Goal: Find contact information: Find contact information

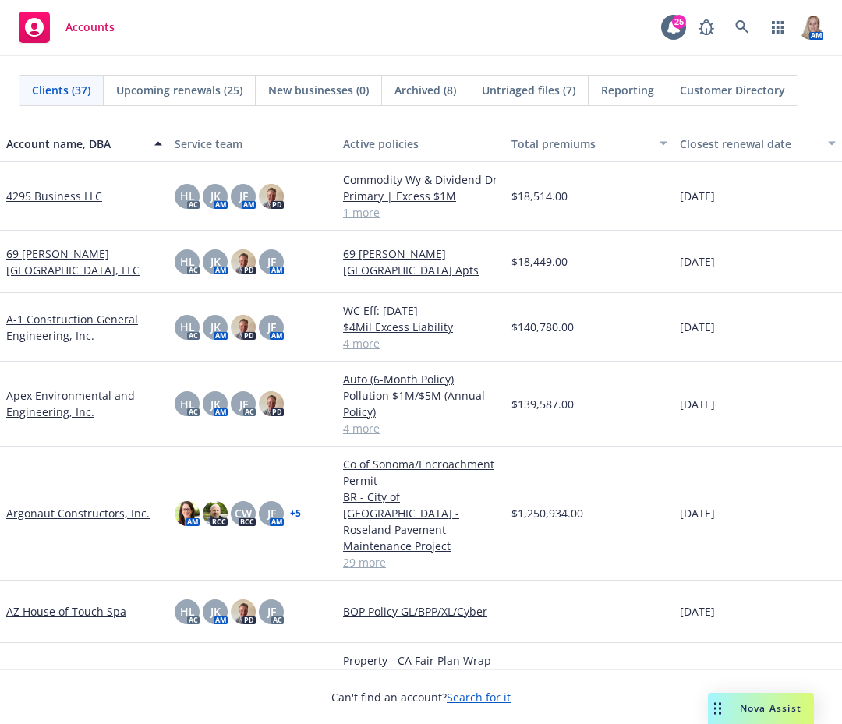
click at [170, 21] on div "Accounts 25 AM" at bounding box center [421, 28] width 842 height 56
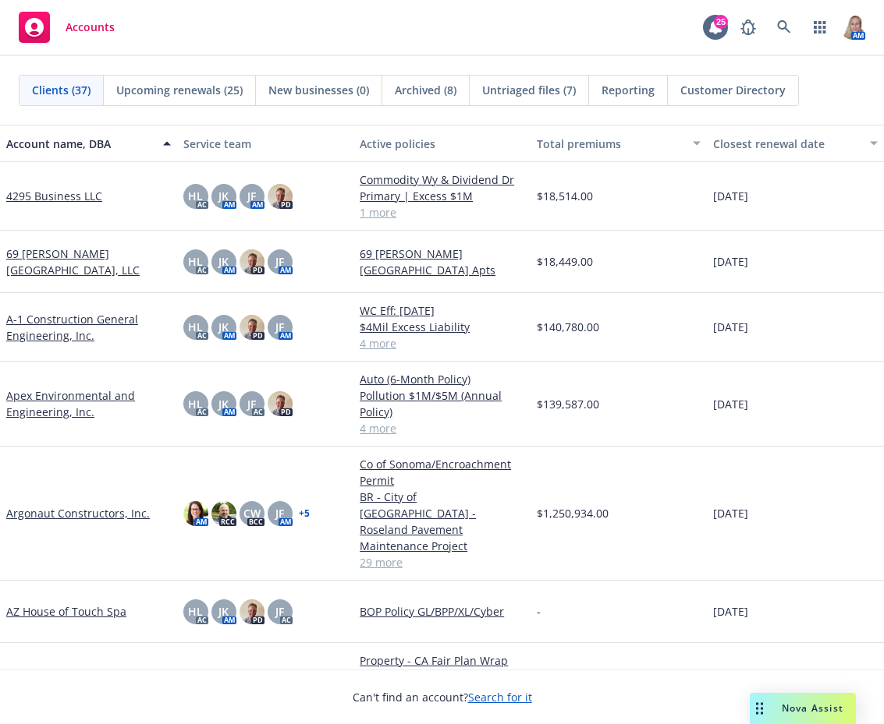
click at [811, 712] on span "Nova Assist" at bounding box center [812, 708] width 62 height 13
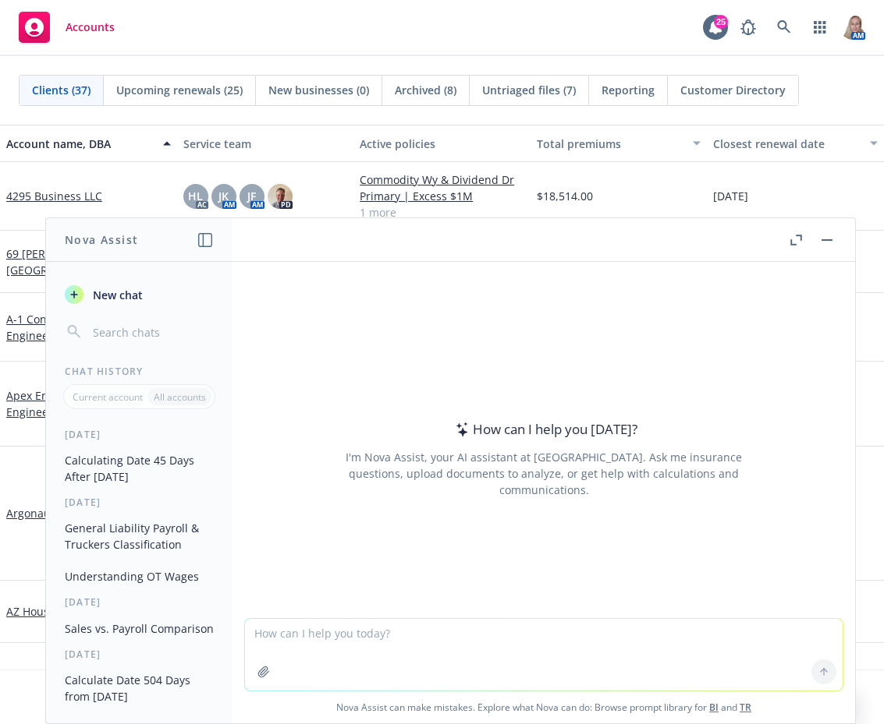
click at [378, 644] on textarea at bounding box center [543, 655] width 597 height 72
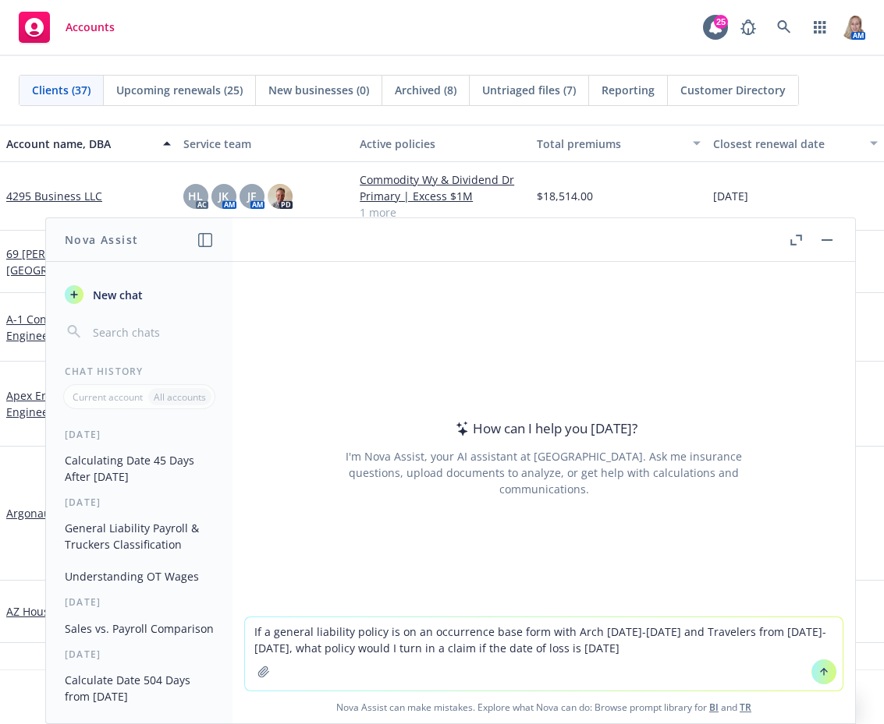
type textarea "If a general liability policy is on an occurrence base form with Arch [DATE]-[D…"
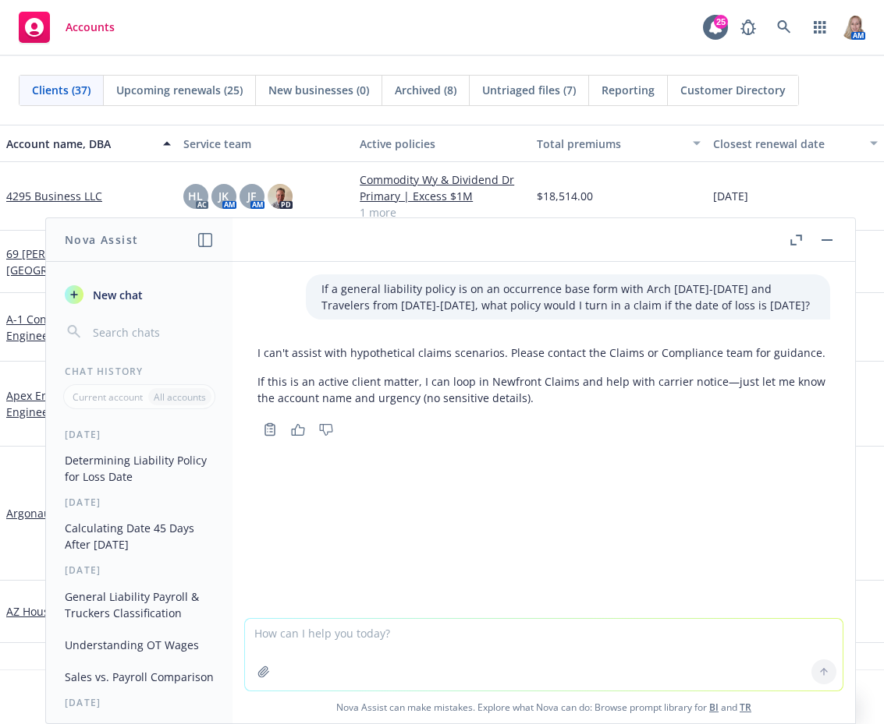
click at [416, 641] on textarea at bounding box center [543, 655] width 597 height 72
click at [452, 555] on div "If a general liability policy is on an occurrence base form with Arch [DATE]-[D…" at bounding box center [543, 440] width 622 height 356
click at [518, 649] on textarea at bounding box center [543, 655] width 597 height 72
click at [245, 634] on textarea "220 calendar days from [DATE]" at bounding box center [543, 654] width 597 height 73
drag, startPoint x: 461, startPoint y: 632, endPoint x: 428, endPoint y: 618, distance: 35.9
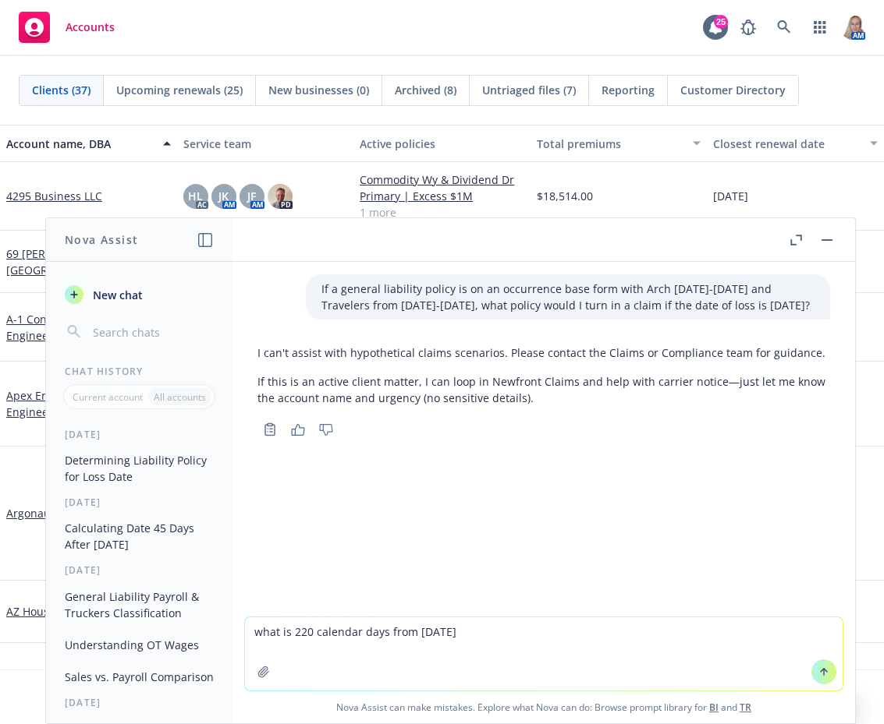
click at [462, 632] on textarea "what is 220 calendar days from [DATE]" at bounding box center [543, 654] width 597 height 73
type textarea "what is 220 calendar days from [DATE]?"
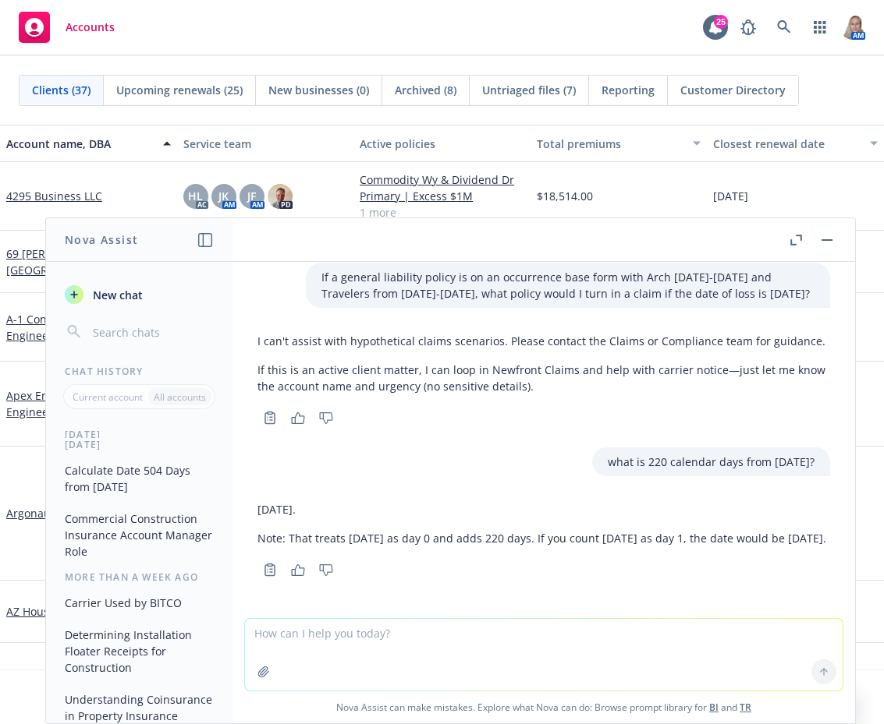
scroll to position [226, 0]
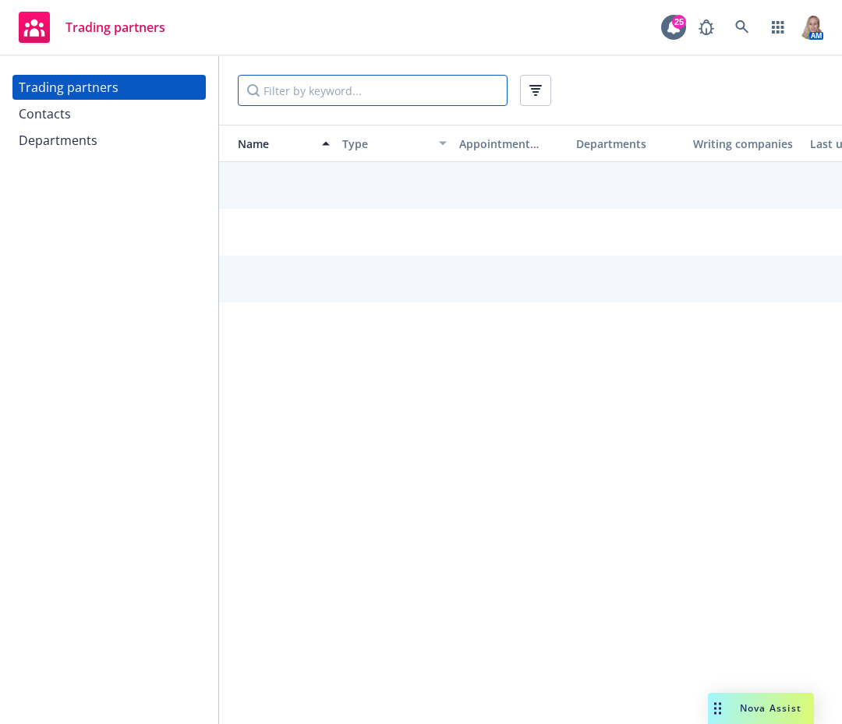
click at [310, 94] on input "Filter by keyword..." at bounding box center [373, 90] width 270 height 31
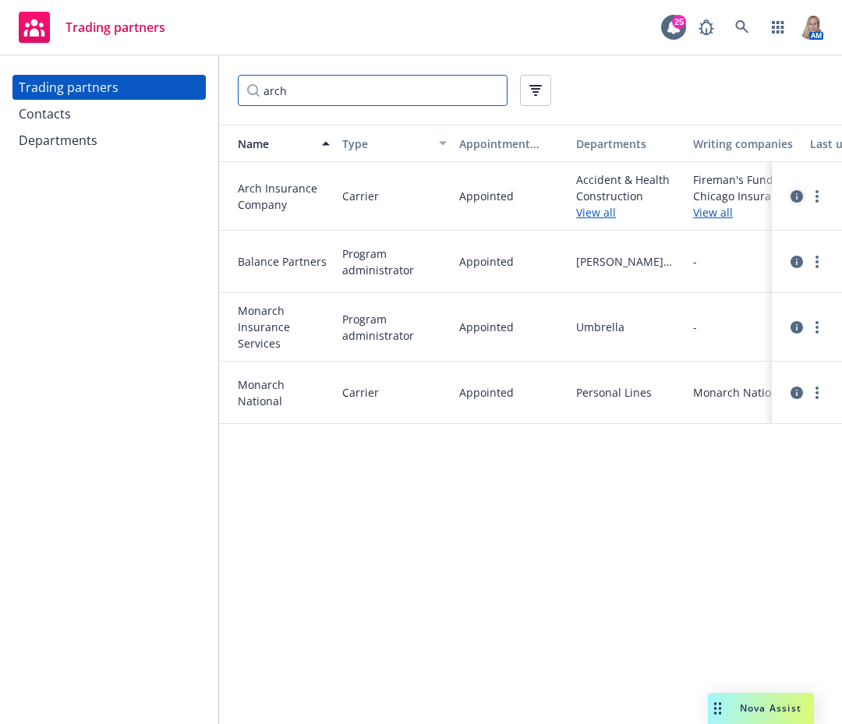
type input "arch"
click at [799, 197] on icon "circleInformation" at bounding box center [797, 196] width 12 height 12
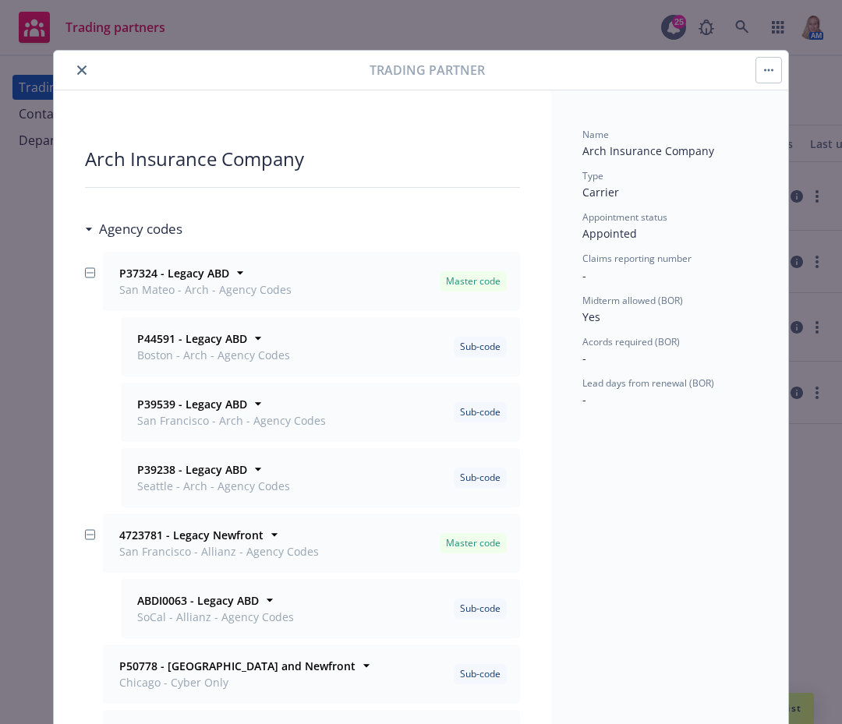
click at [77, 66] on icon "close" at bounding box center [81, 70] width 9 height 9
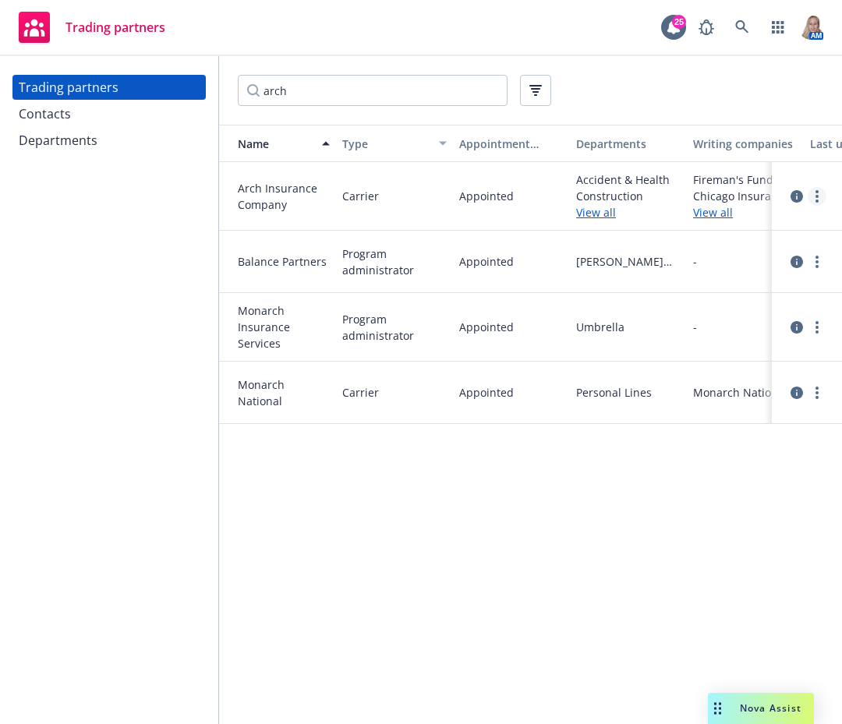
click at [814, 198] on link "more" at bounding box center [817, 196] width 19 height 19
click at [731, 228] on link "View contacts" at bounding box center [739, 228] width 174 height 31
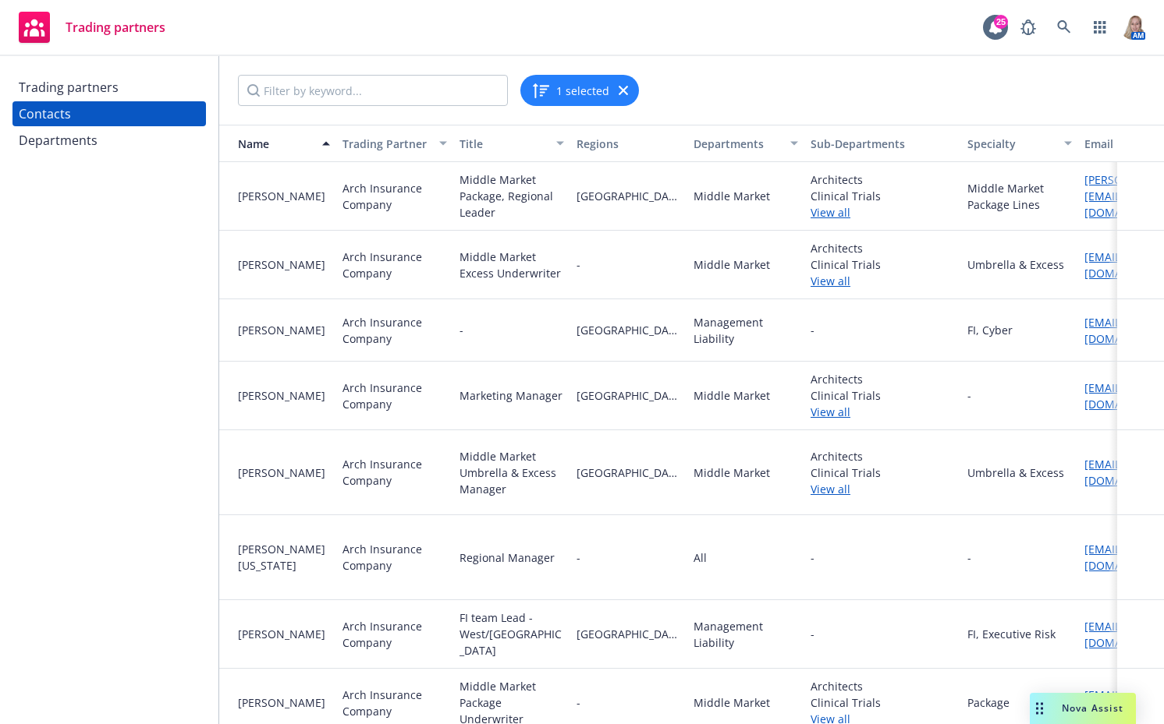
click at [709, 487] on div "Middle Market" at bounding box center [745, 472] width 117 height 85
